Goal: Find contact information: Find contact information

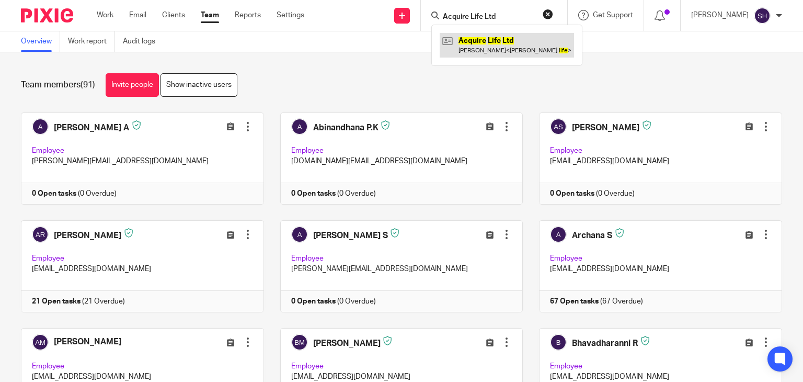
type input "Acquire Life Ltd"
click at [478, 50] on link at bounding box center [507, 45] width 134 height 24
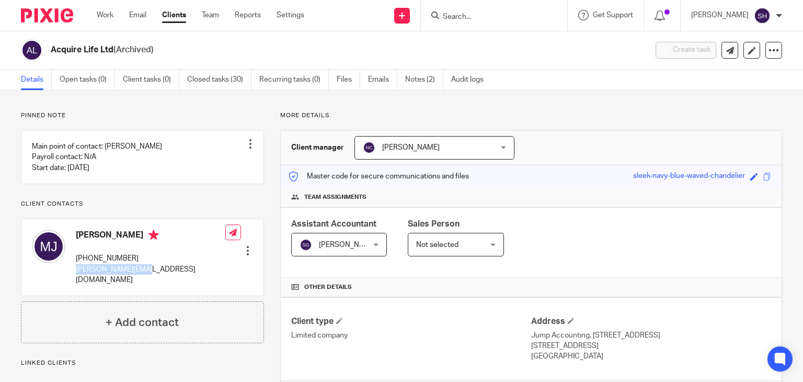
drag, startPoint x: 75, startPoint y: 280, endPoint x: 151, endPoint y: 280, distance: 75.8
click at [151, 280] on div "Martin Jarvis +44 (0)7868756280 martin@acquir.life Edit contact Create client f…" at bounding box center [142, 257] width 242 height 76
copy p "martin@acquir.life"
drag, startPoint x: 77, startPoint y: 245, endPoint x: 133, endPoint y: 245, distance: 56.0
click at [133, 243] on h4 "[PERSON_NAME]" at bounding box center [151, 236] width 150 height 13
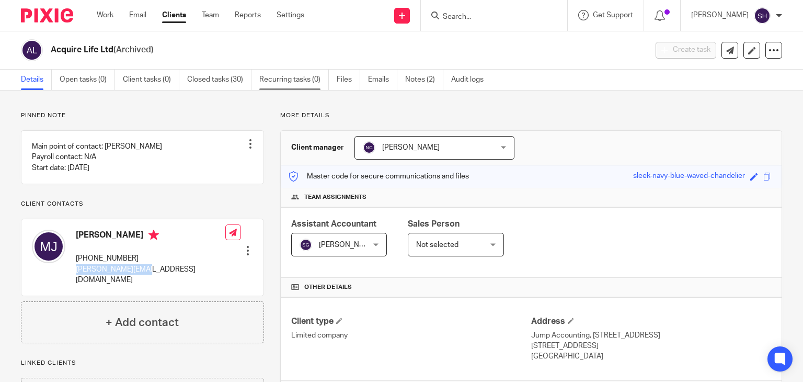
copy h4 "[PERSON_NAME]"
click at [275, 115] on div "More details Client manager Nupur Chaudhuri Nupur Chaudhuri Aashish A Abinandha…" at bounding box center [523, 377] width 518 height 532
click at [563, 121] on div "More details Client manager Nupur Chaudhuri Nupur Chaudhuri Aashish A Abinandha…" at bounding box center [523, 377] width 518 height 532
